Goal: Transaction & Acquisition: Purchase product/service

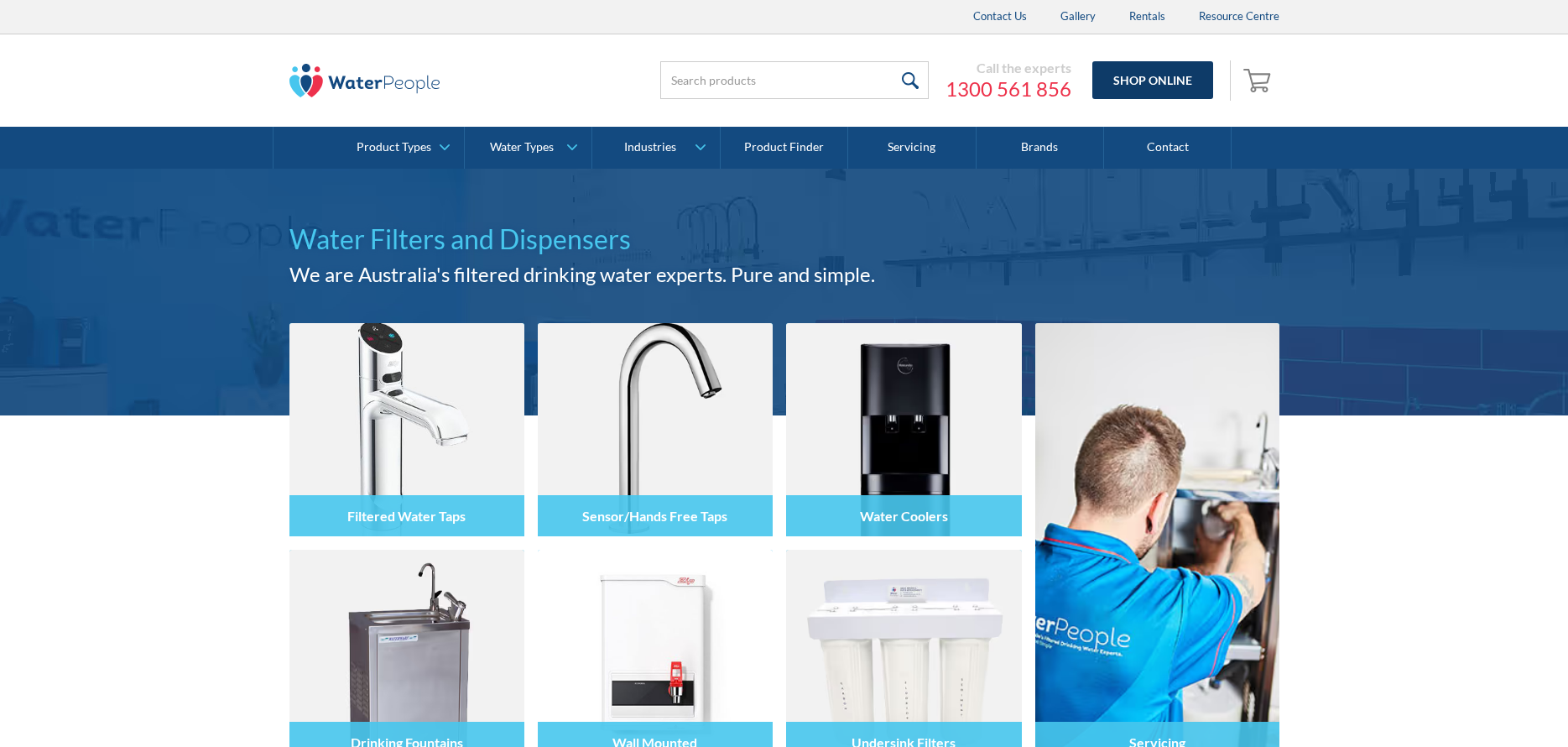
click at [1127, 84] on link "Shop Online" at bounding box center [1152, 80] width 121 height 37
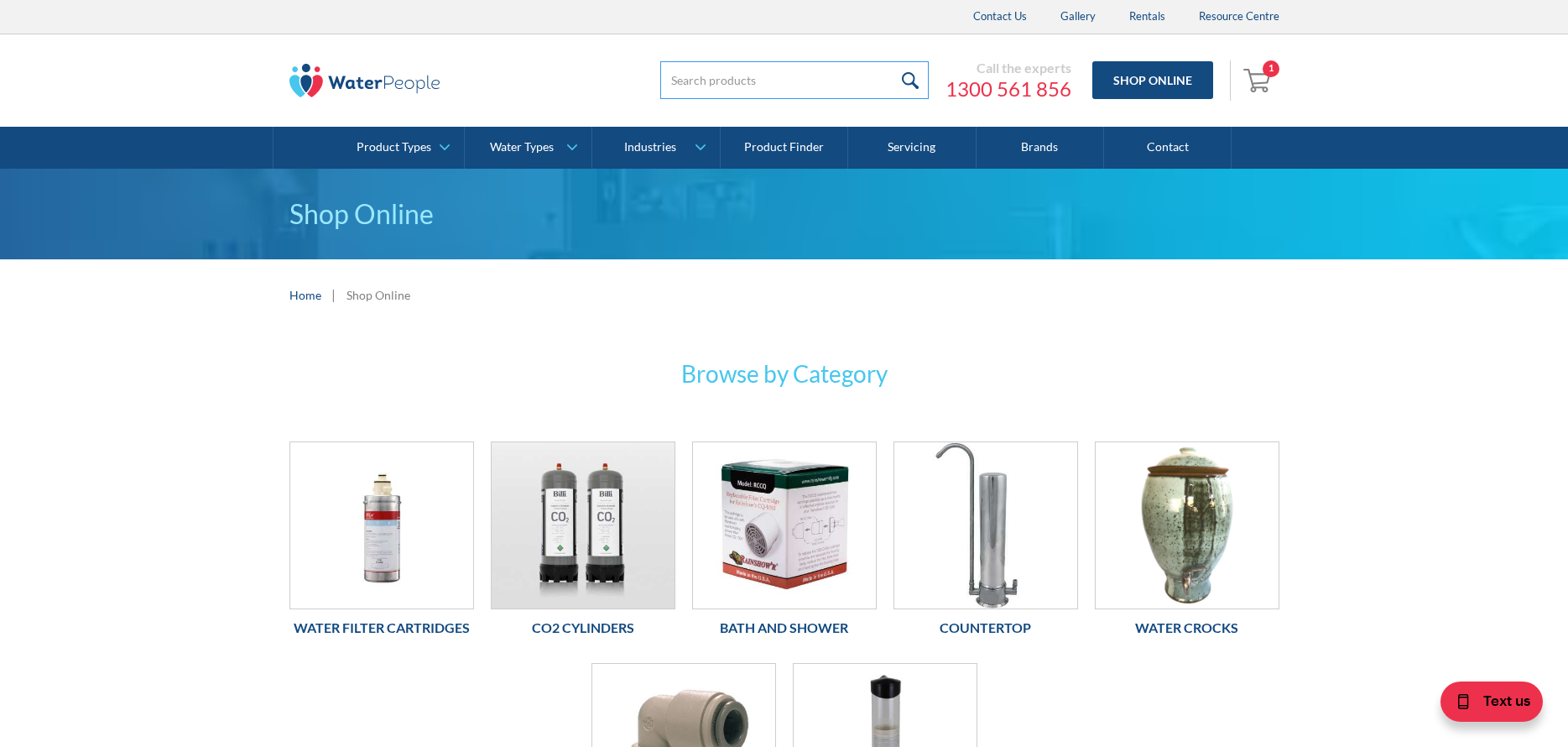
click at [700, 90] on input "search" at bounding box center [794, 80] width 268 height 37
type input "994052"
click at [893, 61] on input "submit" at bounding box center [911, 80] width 36 height 37
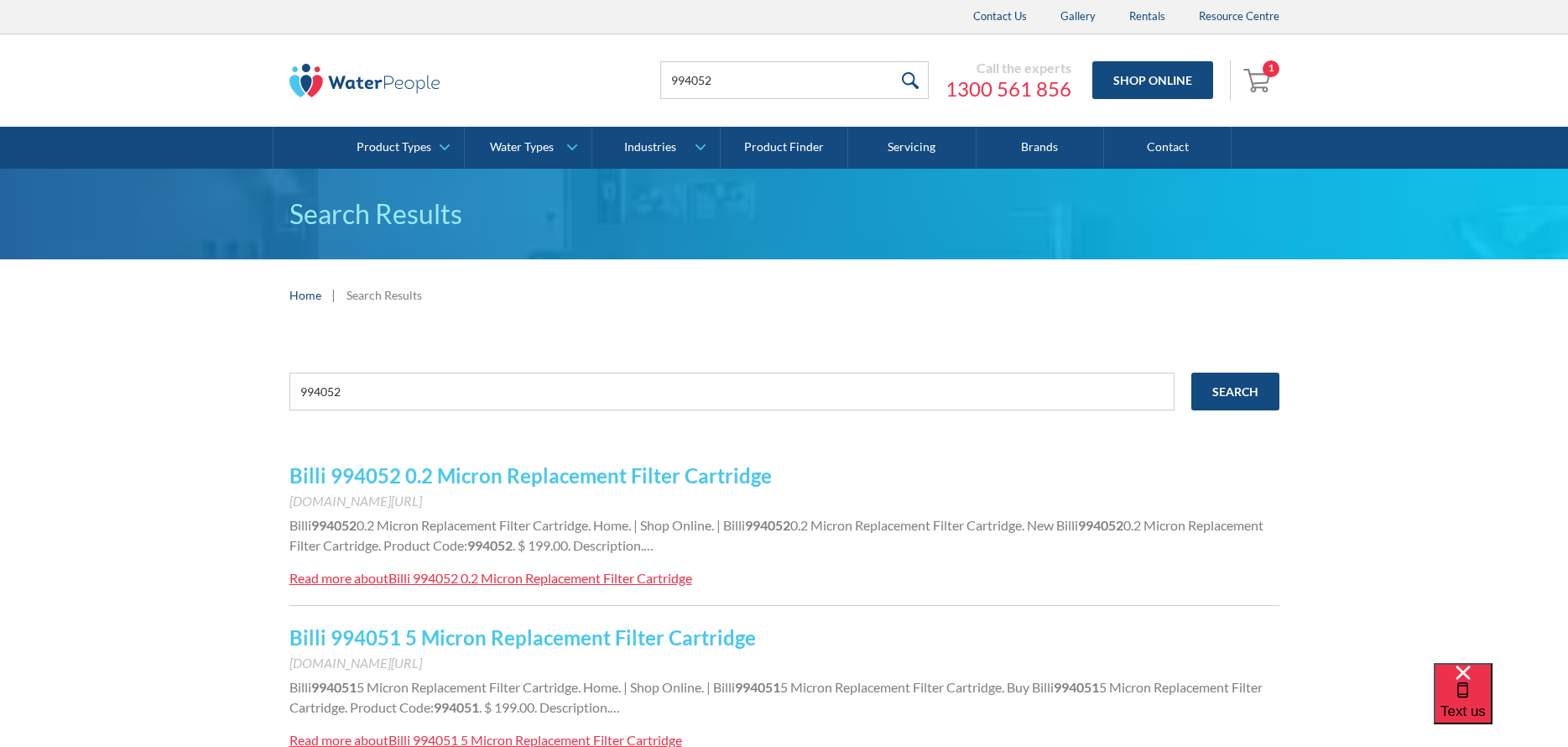
click at [588, 484] on link "Billi 994052 0.2 Micron Replacement Filter Cartridge" at bounding box center [531, 475] width 482 height 25
